Goal: Task Accomplishment & Management: Manage account settings

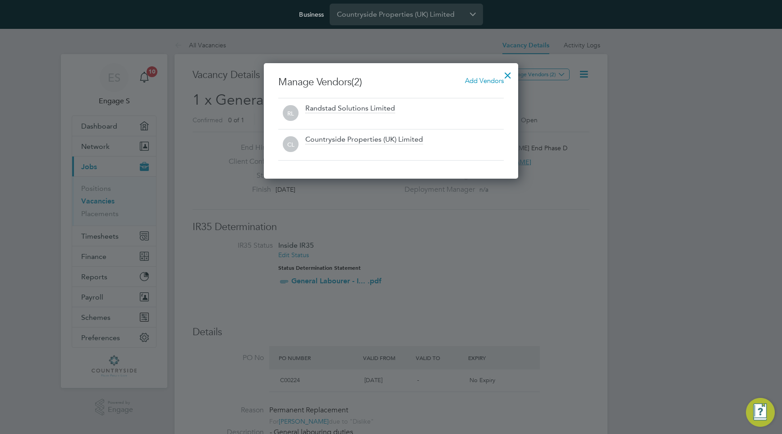
click at [508, 71] on div at bounding box center [508, 73] width 16 height 16
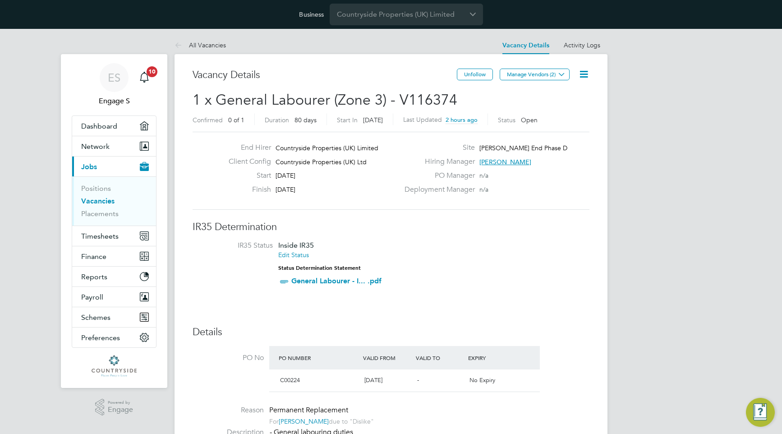
click at [104, 199] on link "Vacancies" at bounding box center [97, 201] width 33 height 9
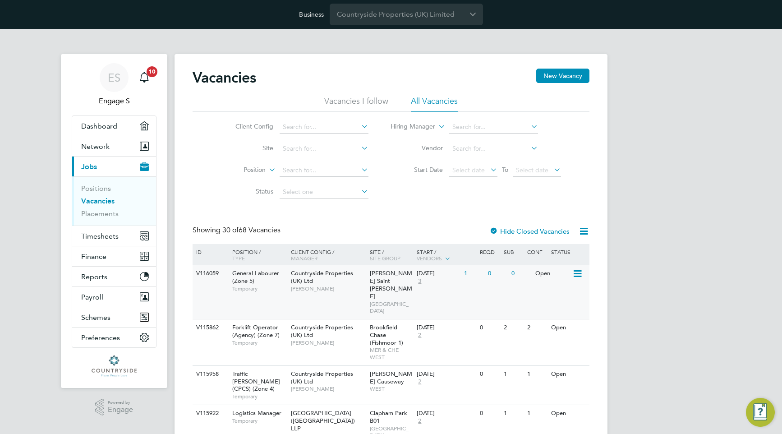
click at [326, 294] on div "Countryside Properties (UK) Ltd Rui A" at bounding box center [328, 280] width 79 height 31
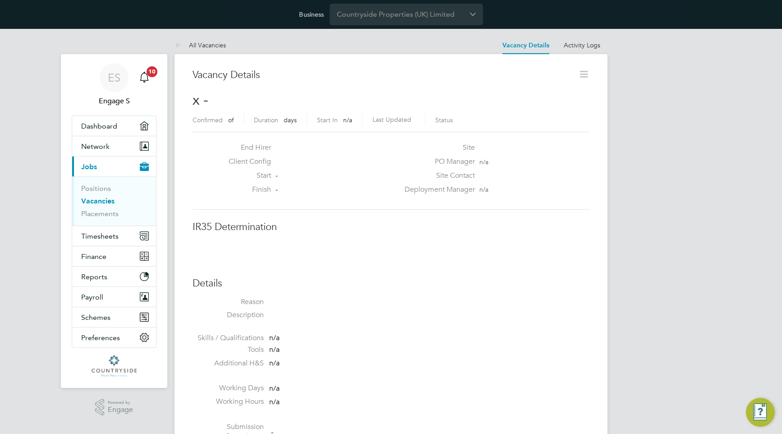
scroll to position [14, 194]
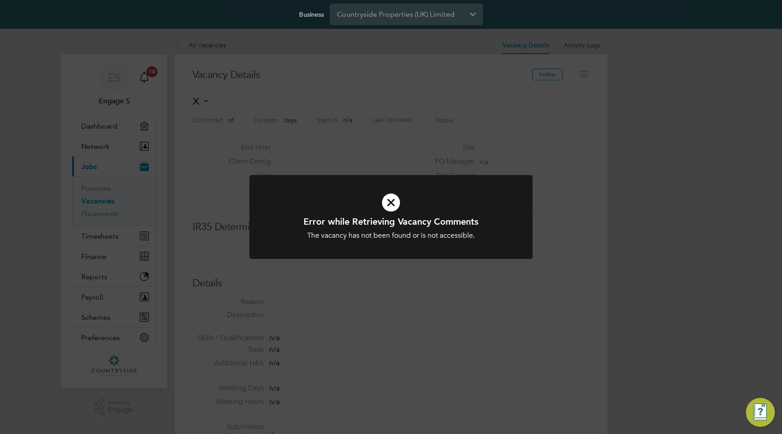
click at [376, 149] on div "Error while Retrieving Vacancy Comments The vacancy has not been found or is no…" at bounding box center [391, 217] width 782 height 434
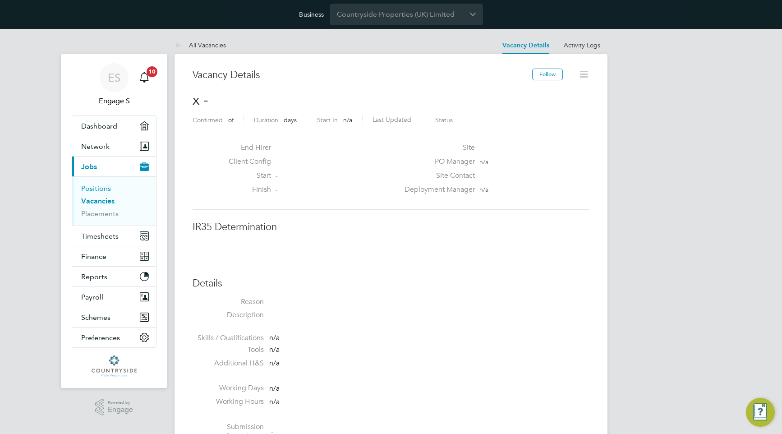
click at [100, 190] on link "Positions" at bounding box center [96, 188] width 30 height 9
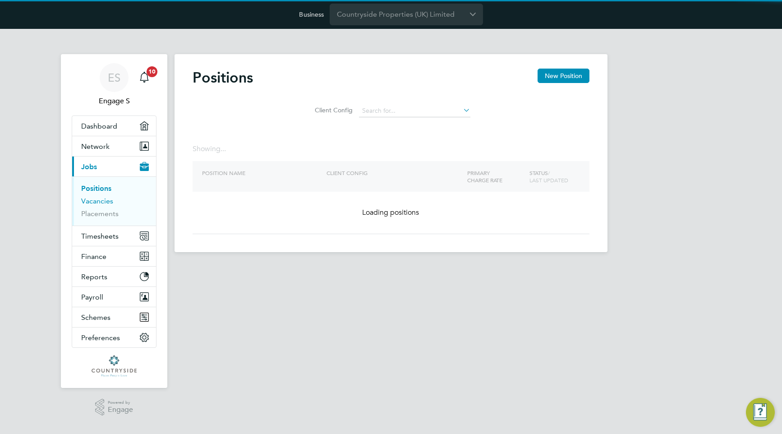
click at [97, 202] on link "Vacancies" at bounding box center [97, 201] width 32 height 9
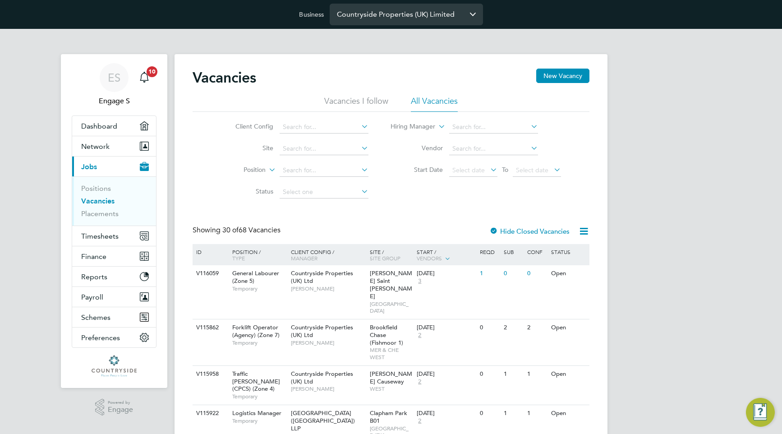
click at [455, 15] on input "Countryside Properties (UK) Limited" at bounding box center [406, 14] width 153 height 21
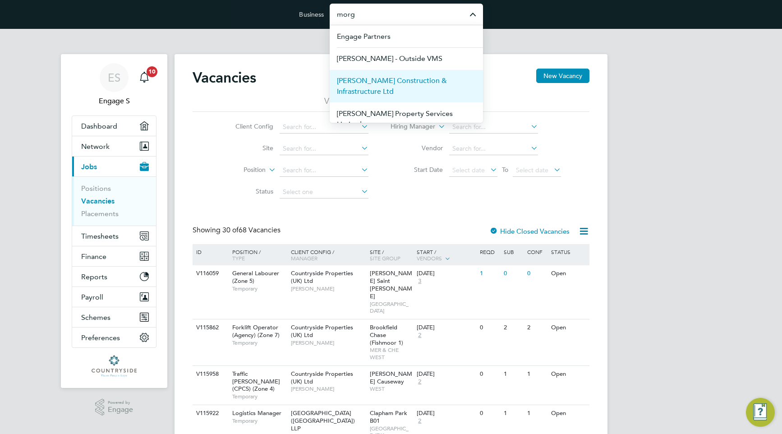
click at [446, 78] on span "[PERSON_NAME] Construction & Infrastructure Ltd" at bounding box center [406, 86] width 139 height 22
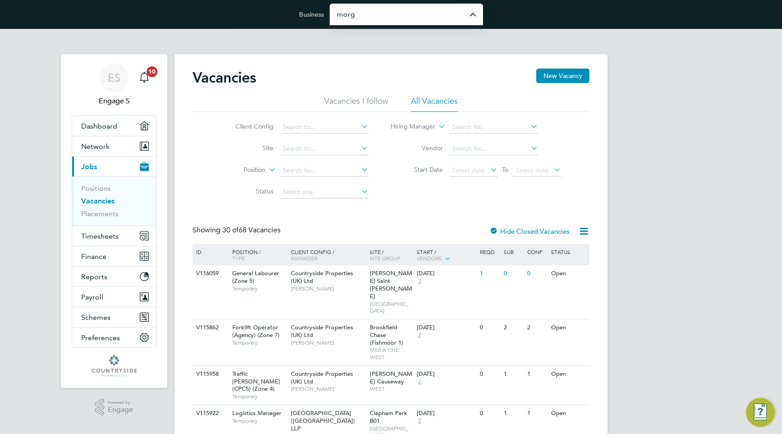
type input "[PERSON_NAME] Construction & Infrastructure Ltd"
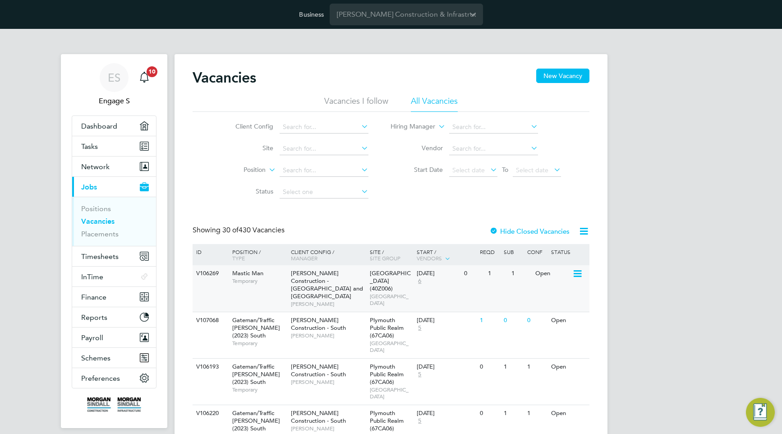
click at [251, 280] on span "Temporary" at bounding box center [259, 280] width 54 height 7
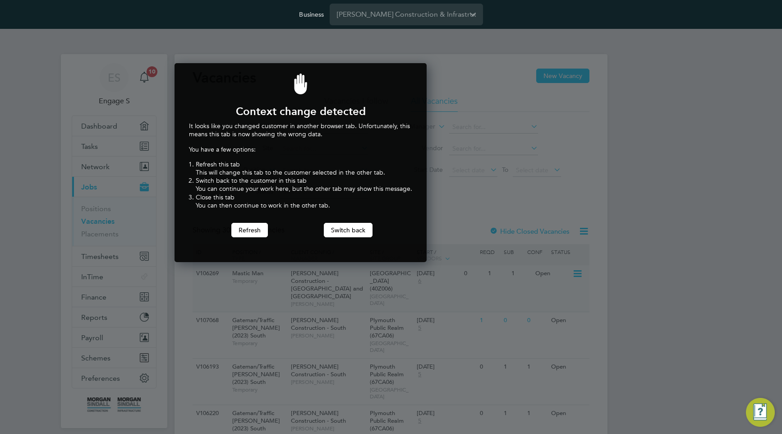
scroll to position [199, 249]
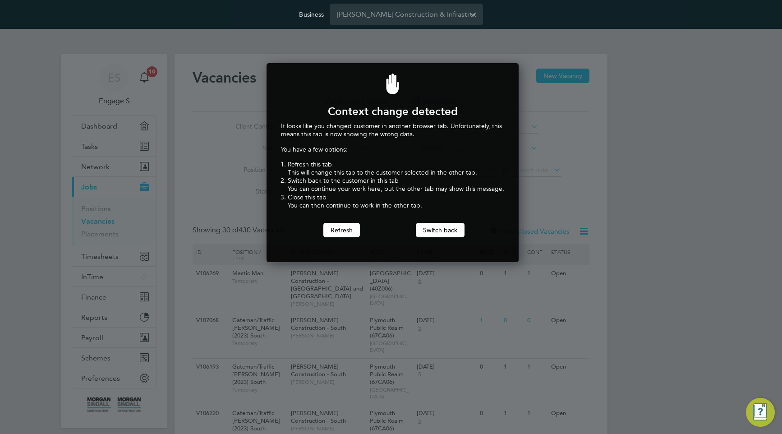
click at [192, 178] on div at bounding box center [391, 217] width 782 height 434
click at [357, 226] on button "Refresh" at bounding box center [341, 230] width 37 height 14
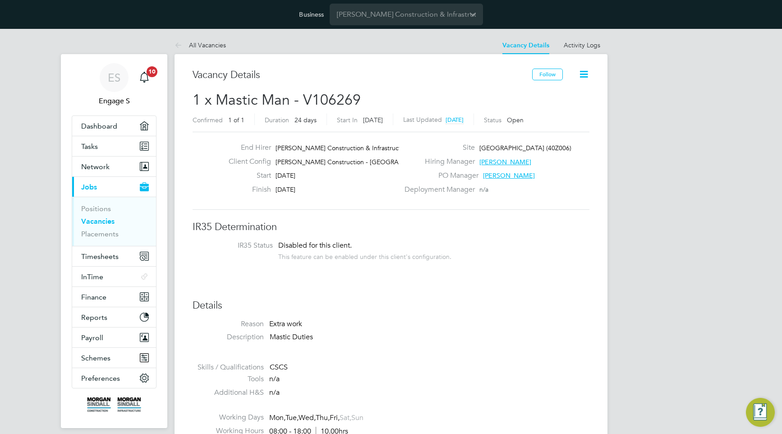
scroll to position [14, 194]
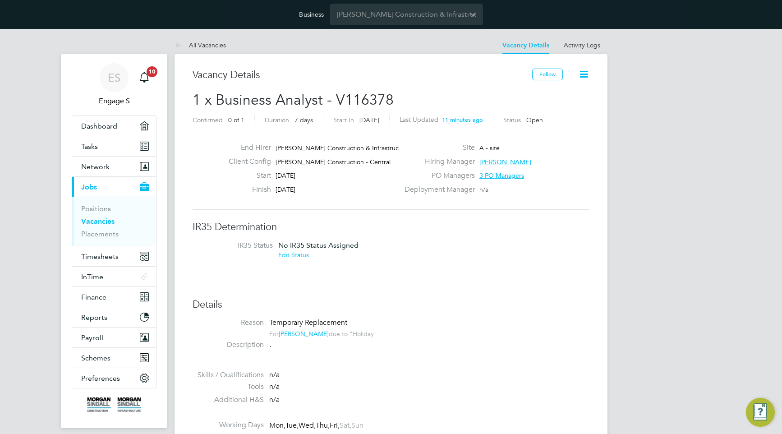
click at [585, 76] on icon at bounding box center [583, 74] width 11 height 11
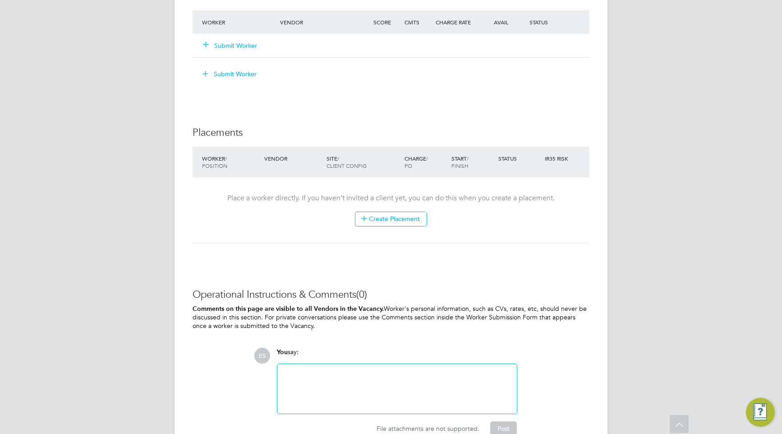
scroll to position [731, 0]
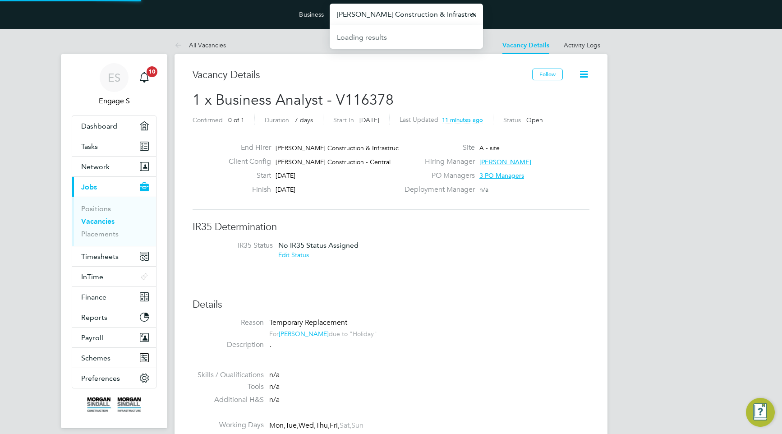
click at [432, 20] on input "[PERSON_NAME] Construction & Infrastructure Ltd" at bounding box center [406, 14] width 153 height 21
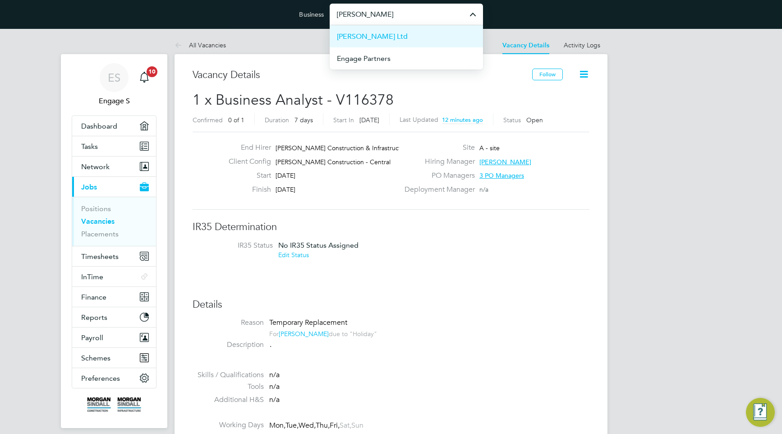
click at [434, 39] on li "[PERSON_NAME] Ltd" at bounding box center [406, 36] width 153 height 22
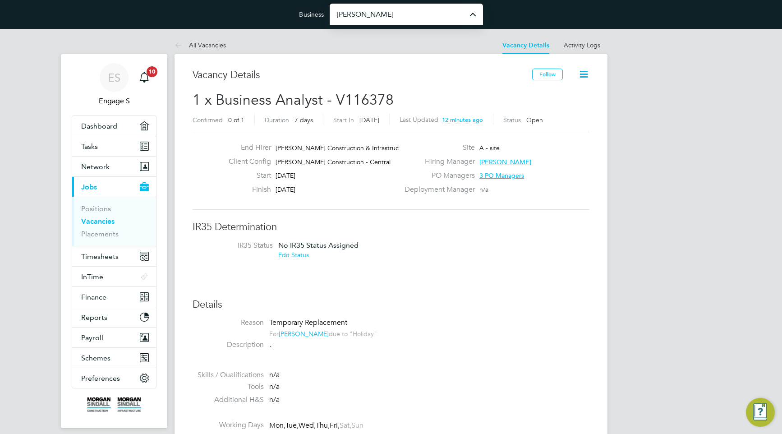
type input "[PERSON_NAME] Ltd"
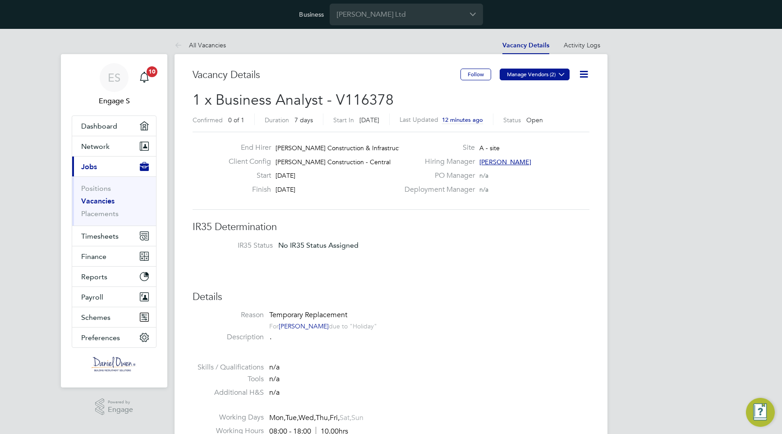
click at [554, 73] on button "Manage Vendors (2)" at bounding box center [535, 75] width 70 height 12
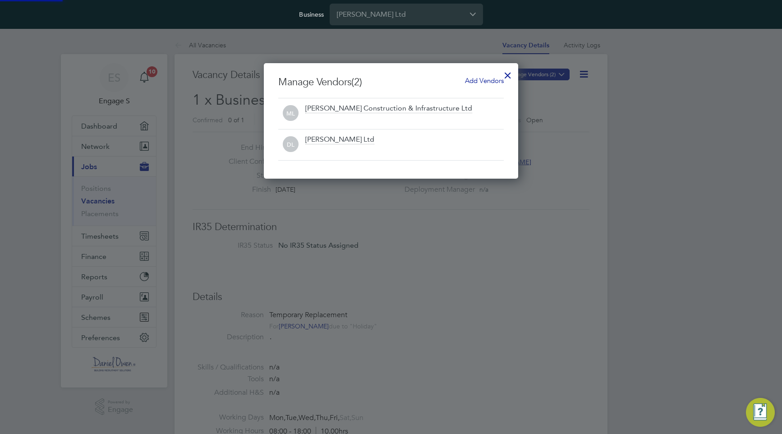
scroll to position [115, 255]
click at [561, 115] on div at bounding box center [391, 217] width 782 height 434
click at [389, 51] on div at bounding box center [391, 217] width 782 height 434
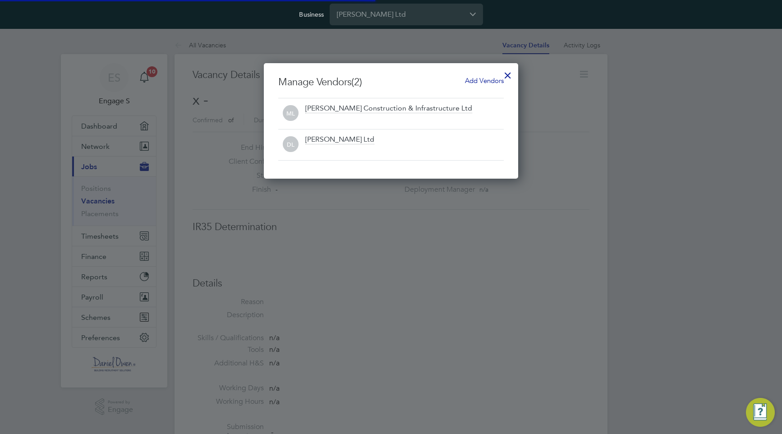
scroll to position [14, 194]
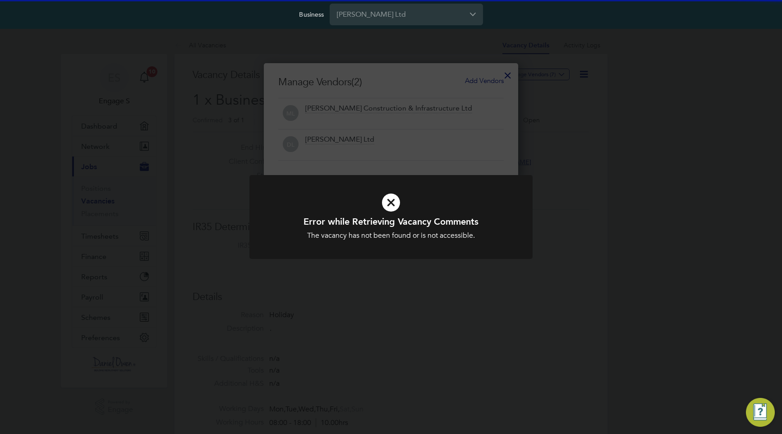
scroll to position [5, 5]
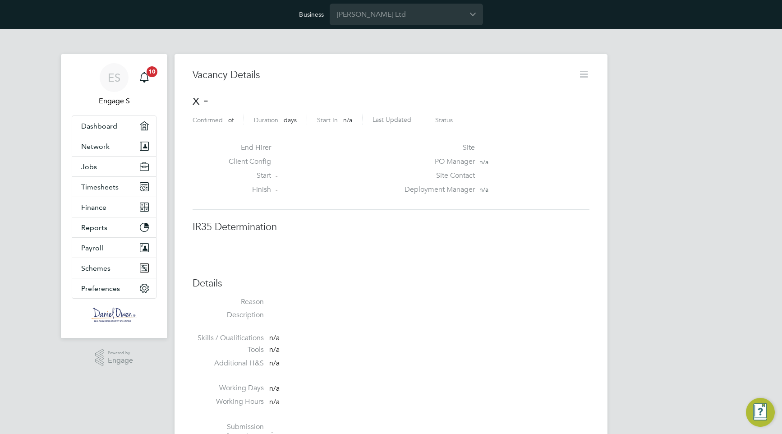
scroll to position [14, 194]
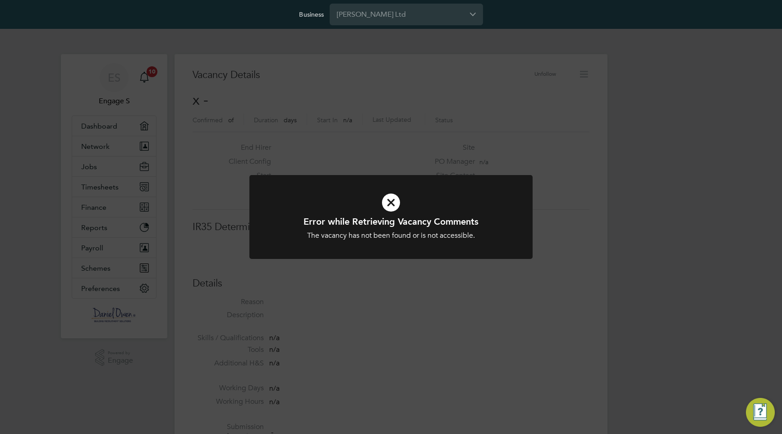
click at [307, 115] on div "Error while Retrieving Vacancy Comments The vacancy has not been found or is no…" at bounding box center [391, 217] width 782 height 434
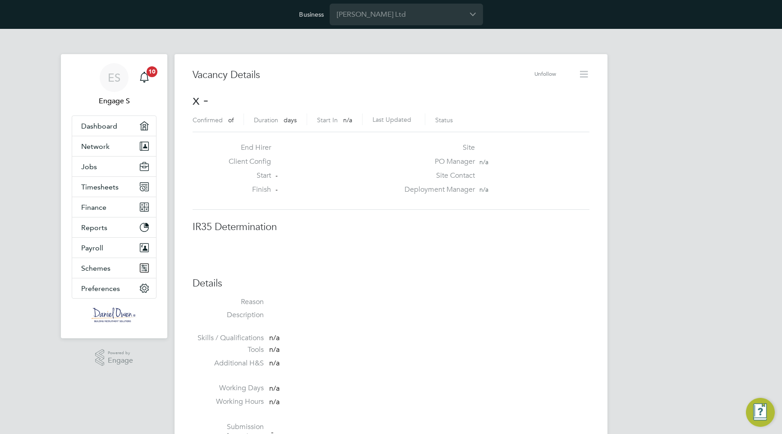
click at [411, 26] on div "Business Daniel Owen Ltd" at bounding box center [391, 14] width 782 height 29
click at [411, 17] on input "[PERSON_NAME] Ltd" at bounding box center [406, 14] width 153 height 21
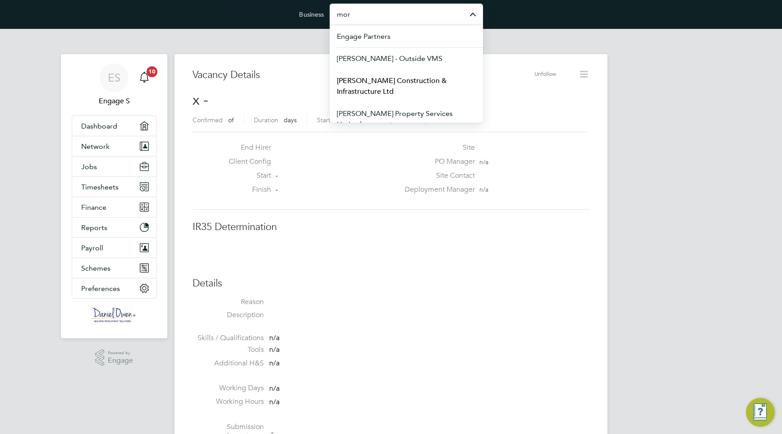
click at [406, 84] on span "[PERSON_NAME] Construction & Infrastructure Ltd" at bounding box center [406, 86] width 139 height 22
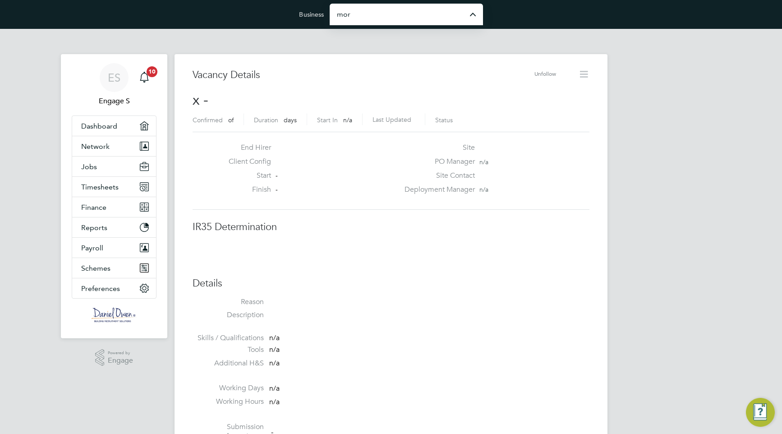
type input "Morgan Sindall Construction & Infrastructure Ltd"
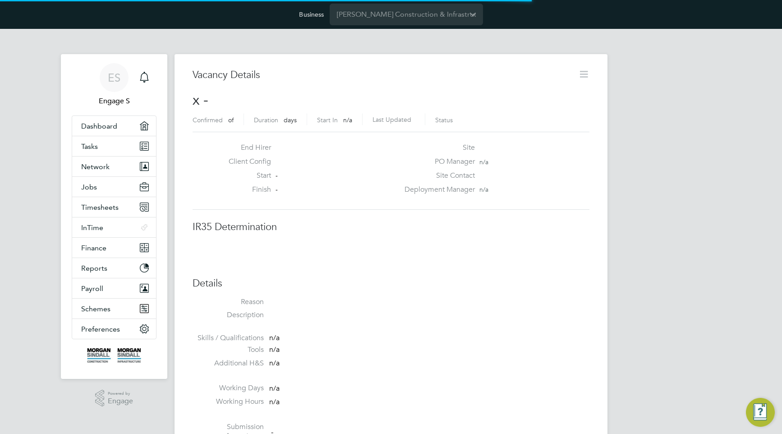
scroll to position [14, 194]
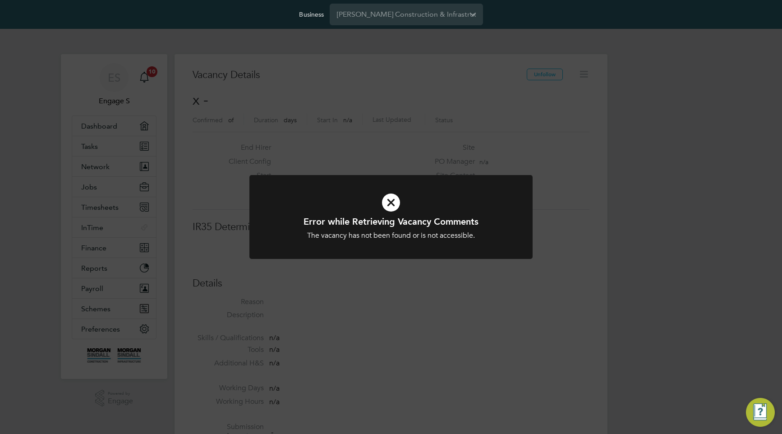
click at [298, 82] on div "Error while Retrieving Vacancy Comments The vacancy has not been found or is no…" at bounding box center [391, 217] width 782 height 434
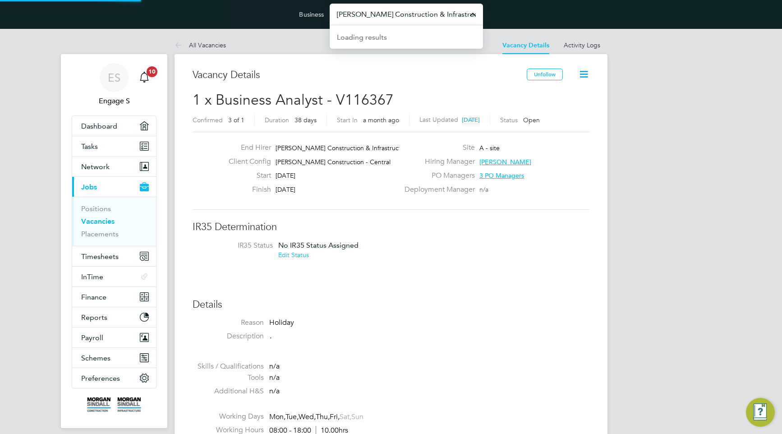
click at [399, 9] on input "[PERSON_NAME] Construction & Infrastructure Ltd" at bounding box center [406, 14] width 153 height 21
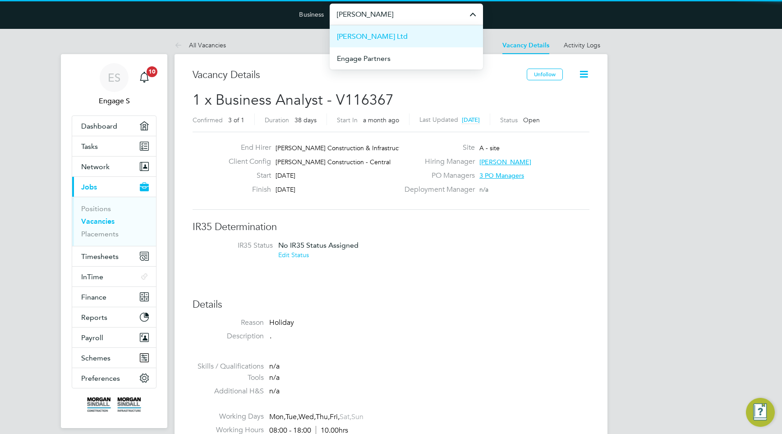
click at [401, 32] on li "[PERSON_NAME] Ltd" at bounding box center [406, 36] width 153 height 22
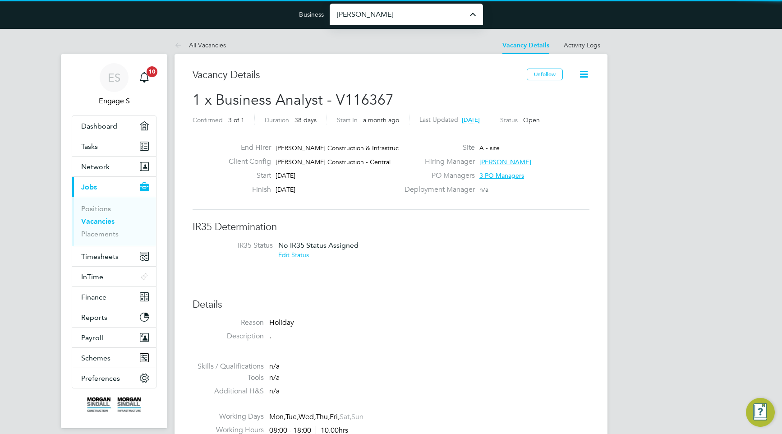
type input "[PERSON_NAME] Ltd"
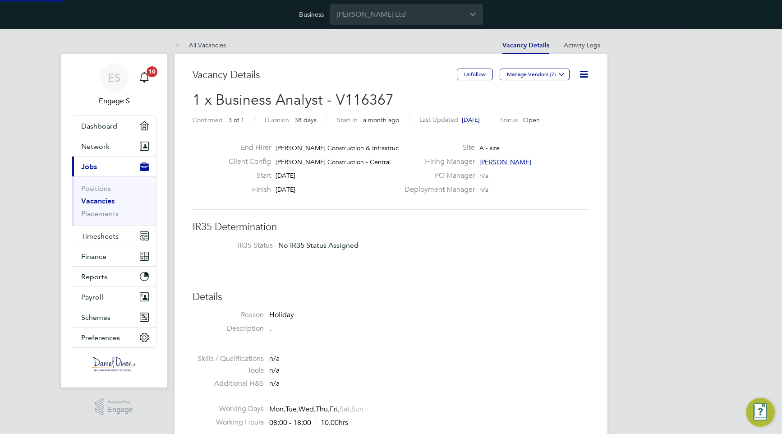
scroll to position [34, 78]
click at [564, 78] on icon at bounding box center [561, 74] width 7 height 7
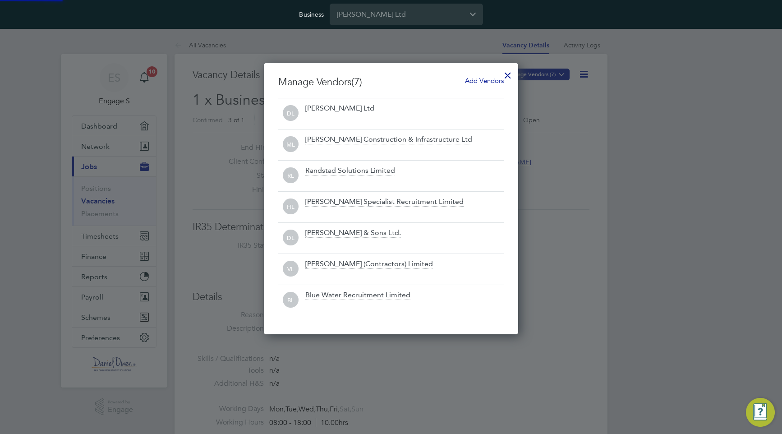
scroll to position [271, 255]
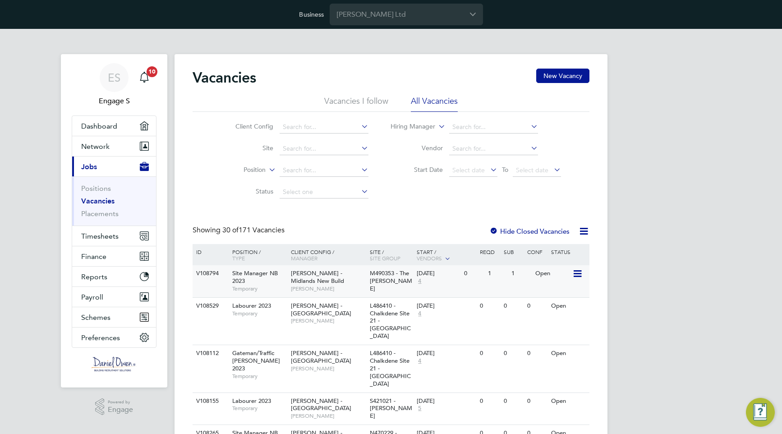
click at [325, 285] on span "[PERSON_NAME]" at bounding box center [328, 288] width 74 height 7
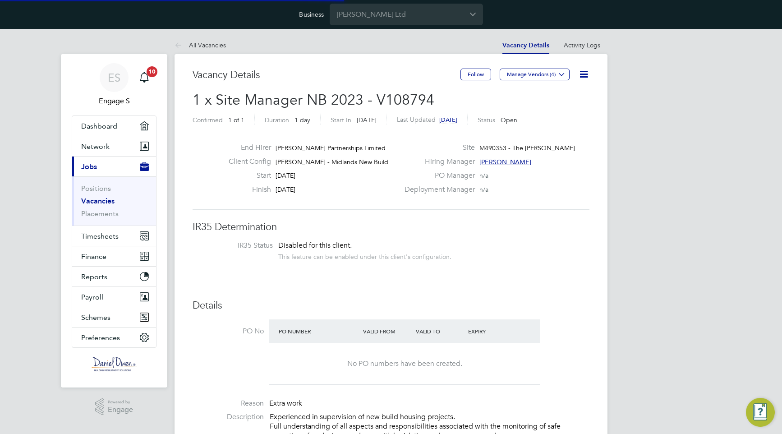
scroll to position [15, 78]
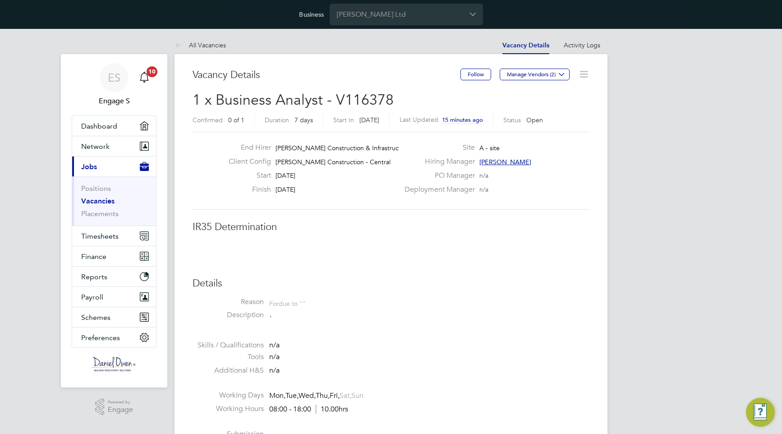
scroll to position [27, 79]
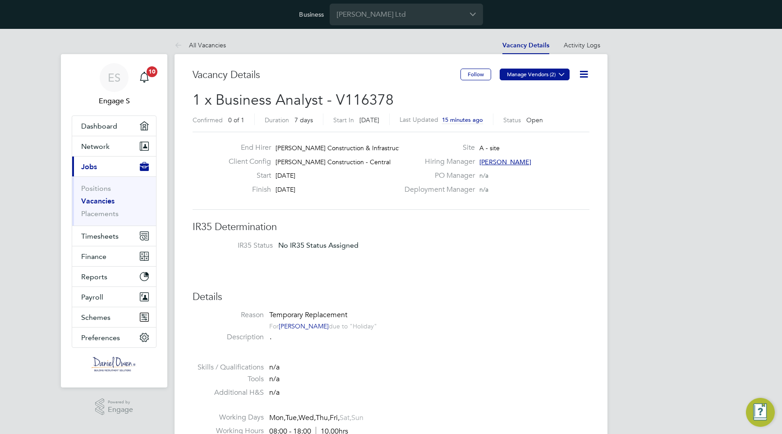
click at [515, 73] on button "Manage Vendors (2)" at bounding box center [535, 75] width 70 height 12
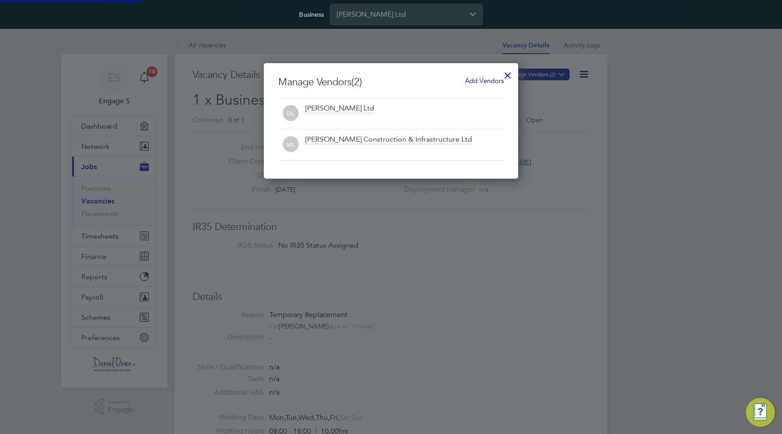
scroll to position [5, 5]
click at [251, 292] on div at bounding box center [391, 217] width 782 height 434
click at [509, 74] on div at bounding box center [508, 73] width 16 height 16
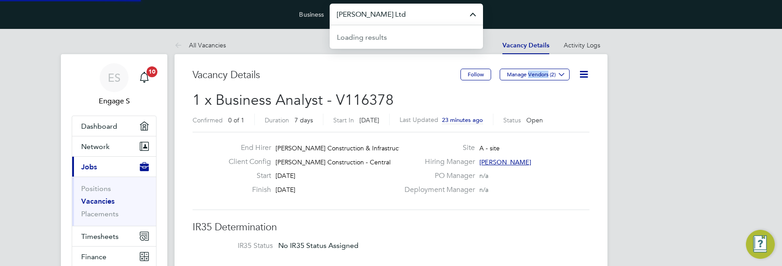
click at [415, 19] on input "[PERSON_NAME] Ltd" at bounding box center [406, 14] width 153 height 21
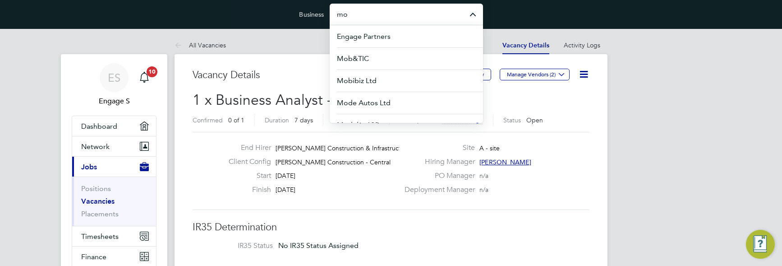
click at [348, 162] on span "[PERSON_NAME] Construction - Central" at bounding box center [333, 162] width 115 height 8
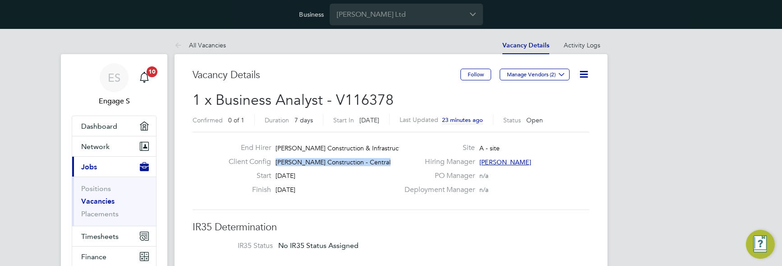
click at [348, 162] on span "[PERSON_NAME] Construction - Central" at bounding box center [333, 162] width 115 height 8
copy div "Morgan Sindall Construction - Central Start"
click at [403, 18] on input "[PERSON_NAME] Ltd" at bounding box center [406, 14] width 153 height 21
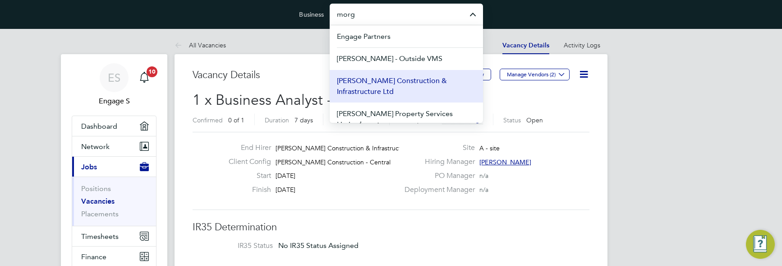
click at [407, 79] on span "[PERSON_NAME] Construction & Infrastructure Ltd" at bounding box center [406, 86] width 139 height 22
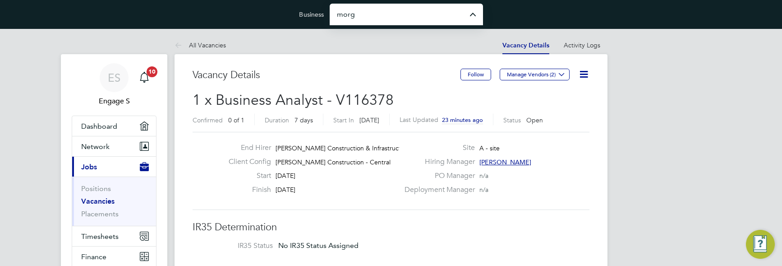
type input "[PERSON_NAME] Construction & Infrastructure Ltd"
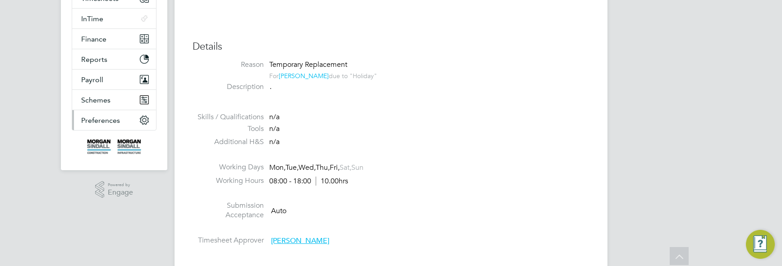
click at [108, 117] on span "Preferences" at bounding box center [100, 120] width 39 height 9
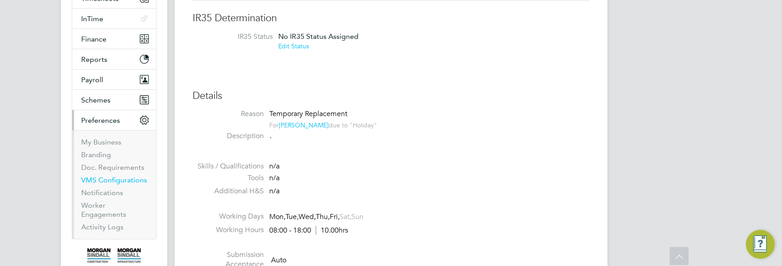
click at [114, 178] on link "VMS Configurations" at bounding box center [114, 179] width 66 height 9
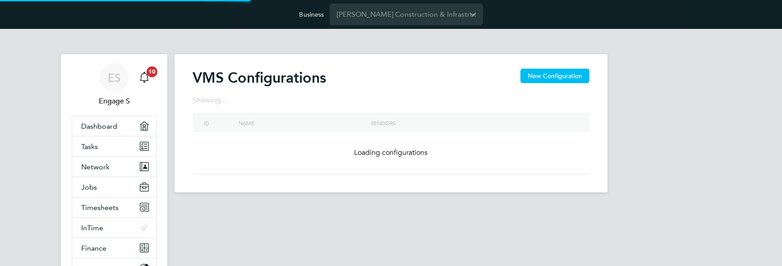
scroll to position [196, 0]
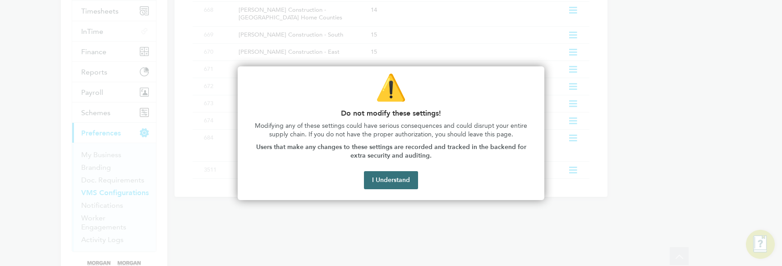
click at [383, 180] on button "I Understand" at bounding box center [391, 180] width 54 height 18
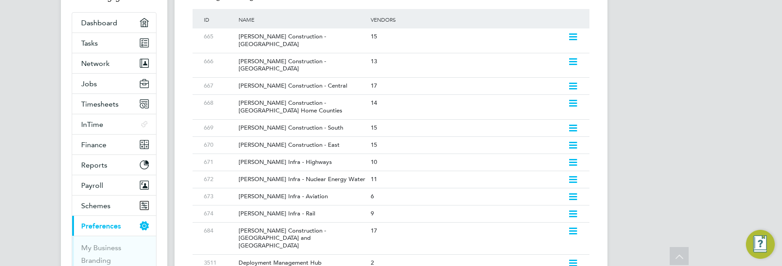
scroll to position [100, 0]
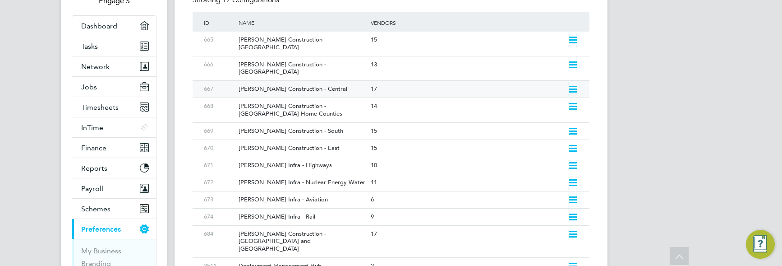
click at [325, 81] on div "[PERSON_NAME] Construction - Central" at bounding box center [300, 89] width 136 height 17
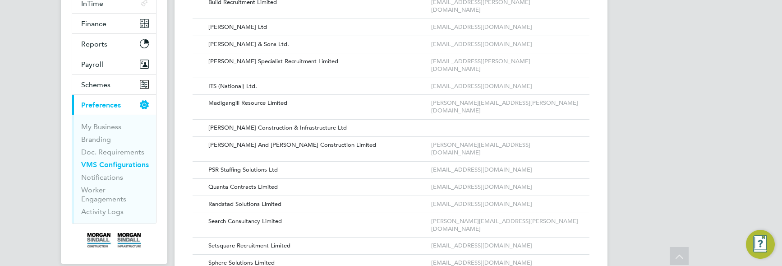
scroll to position [222, 0]
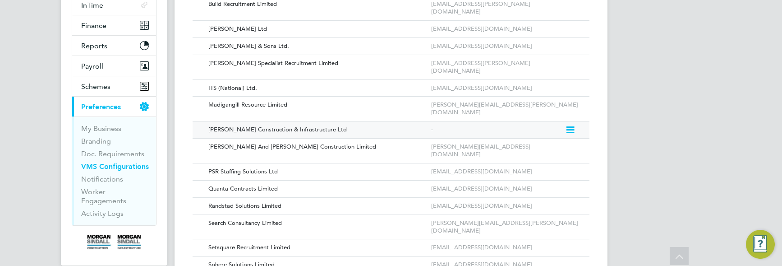
click at [570, 125] on icon at bounding box center [569, 130] width 9 height 11
click at [554, 115] on li "Edit Vendor" at bounding box center [546, 120] width 57 height 13
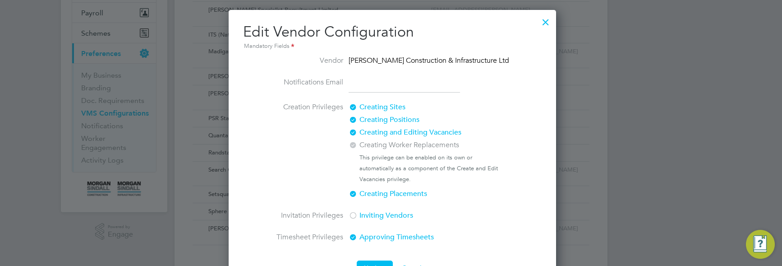
scroll to position [277, 0]
